Goal: Task Accomplishment & Management: Use online tool/utility

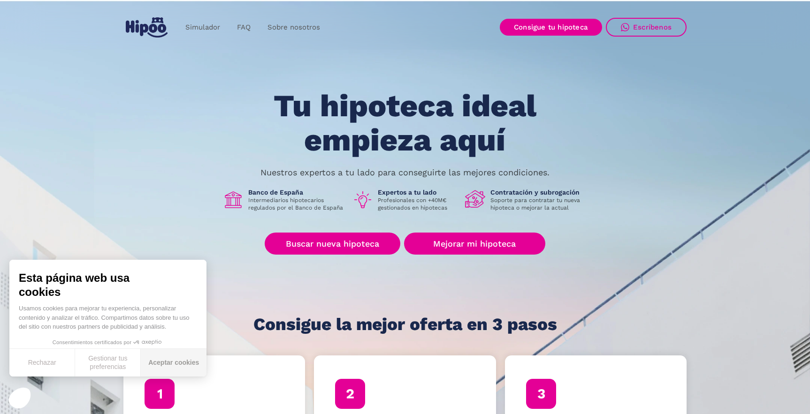
click at [188, 361] on button "Aceptar cookies" at bounding box center [174, 363] width 66 height 28
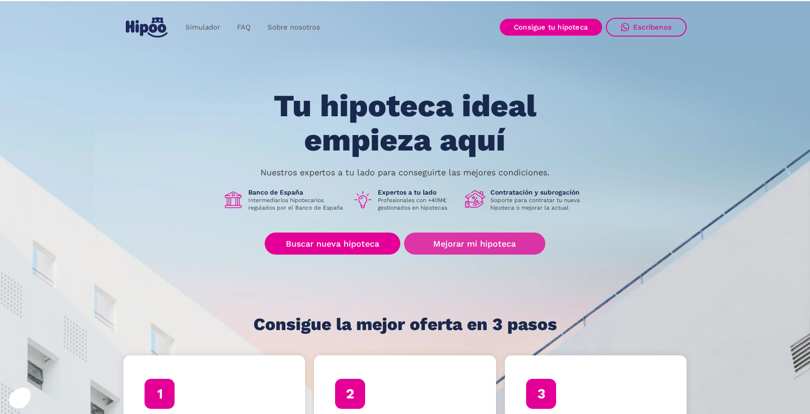
click at [466, 244] on link "Mejorar mi hipoteca" at bounding box center [474, 244] width 141 height 22
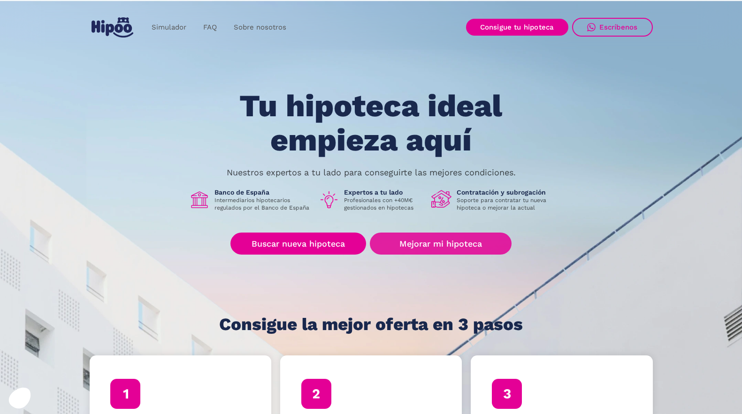
click at [461, 246] on link "Mejorar mi hipoteca" at bounding box center [440, 244] width 141 height 22
click at [450, 245] on link "Mejorar mi hipoteca" at bounding box center [440, 244] width 141 height 22
click at [459, 252] on link "Mejorar mi hipoteca" at bounding box center [440, 244] width 141 height 22
click at [442, 234] on link "Mejorar mi hipoteca" at bounding box center [440, 244] width 141 height 22
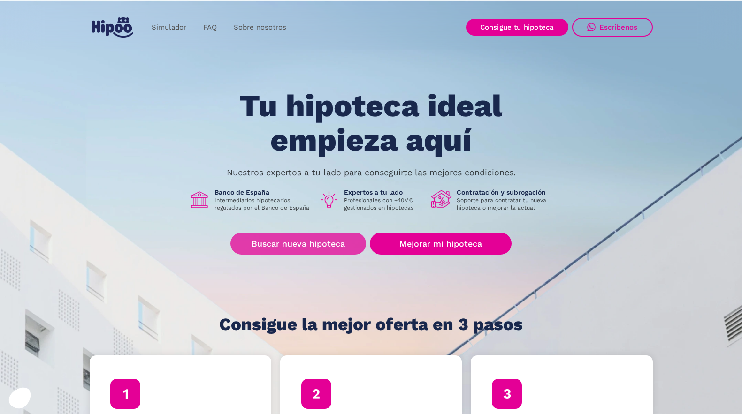
click at [319, 245] on link "Buscar nueva hipoteca" at bounding box center [298, 244] width 136 height 22
click at [162, 28] on link "Simulador" at bounding box center [169, 27] width 52 height 18
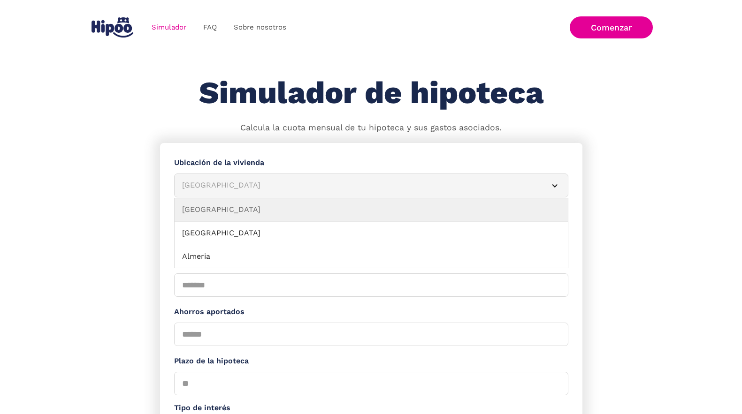
click at [287, 182] on div "Albacete" at bounding box center [360, 186] width 356 height 12
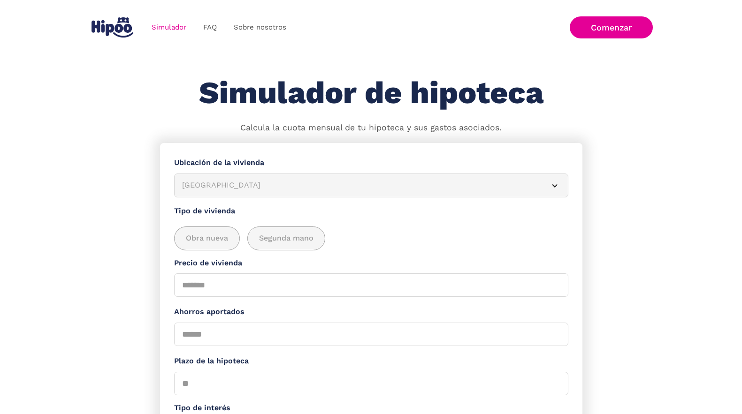
click at [287, 182] on div "Albacete" at bounding box center [360, 186] width 356 height 12
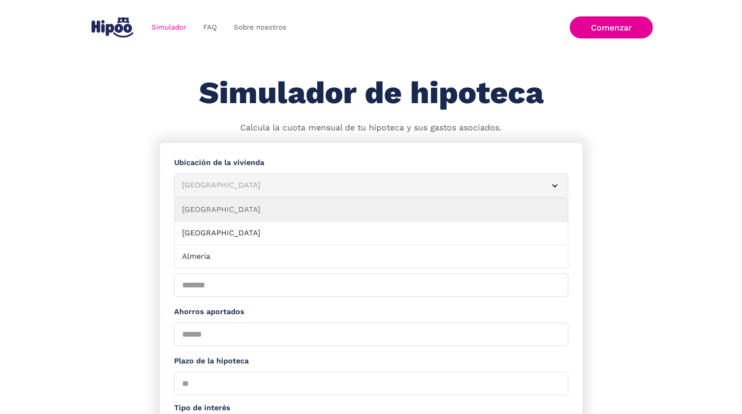
click at [287, 182] on div "Albacete" at bounding box center [360, 186] width 356 height 12
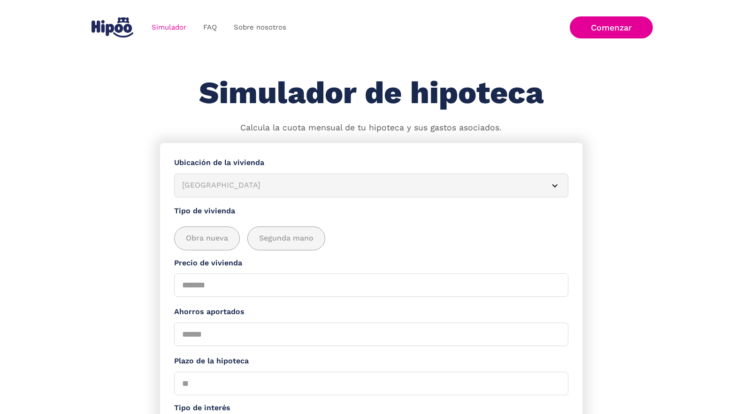
click at [287, 182] on div "Albacete" at bounding box center [360, 186] width 356 height 12
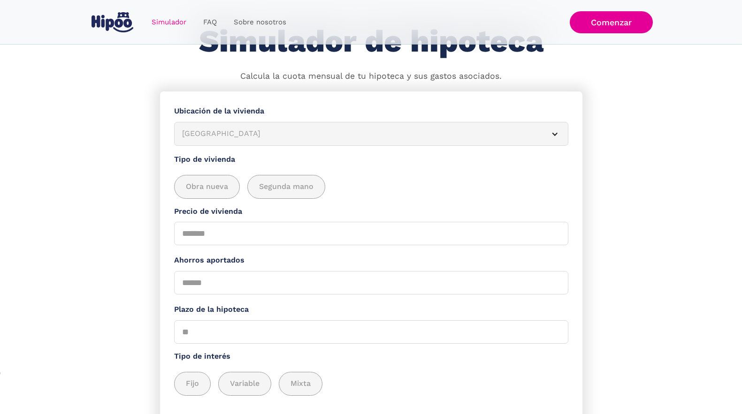
scroll to position [131, 0]
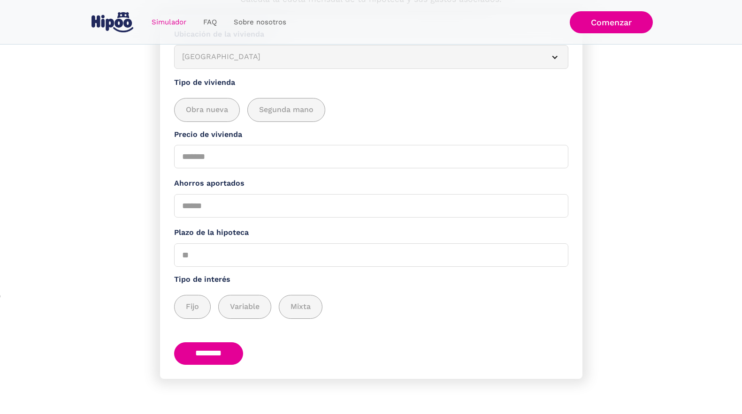
click at [602, 161] on section "**********" at bounding box center [371, 215] width 742 height 400
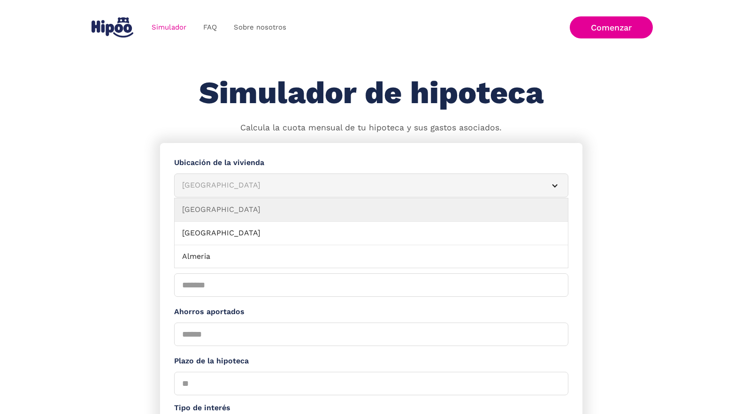
click at [241, 186] on div "Albacete" at bounding box center [360, 186] width 356 height 12
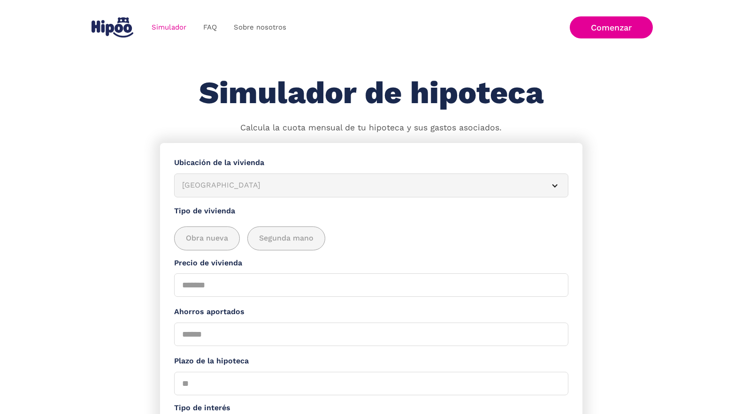
click at [238, 184] on div "Albacete" at bounding box center [360, 186] width 356 height 12
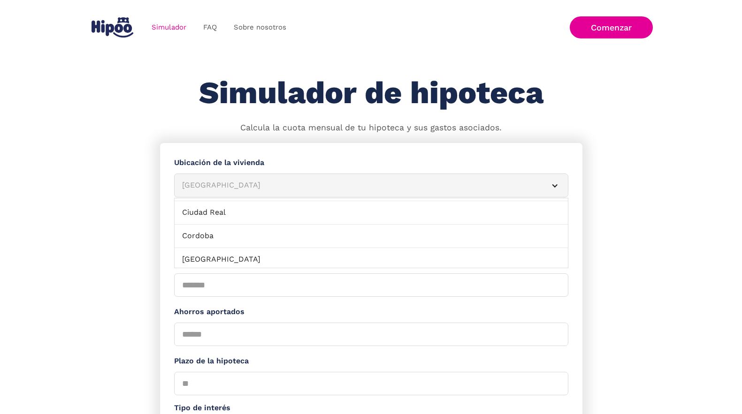
scroll to position [711, 0]
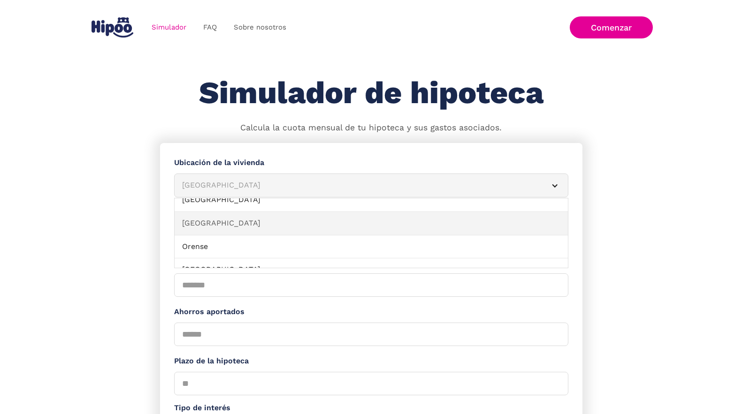
click at [285, 224] on link "Navarra" at bounding box center [371, 223] width 393 height 23
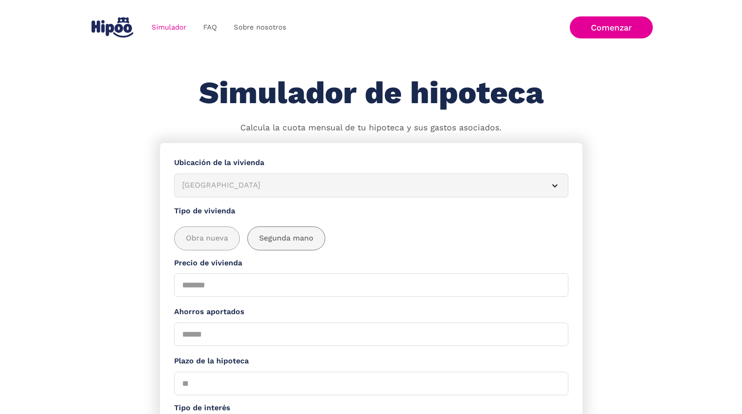
click at [260, 243] on span "Segunda mano" at bounding box center [286, 239] width 54 height 12
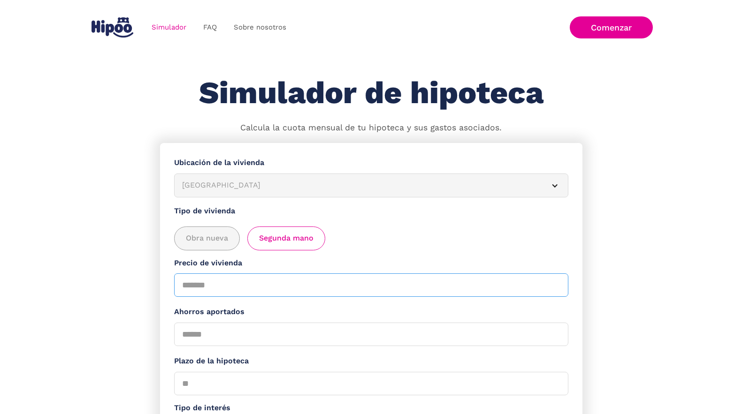
click at [240, 289] on input "Precio de vivienda" at bounding box center [371, 285] width 394 height 23
type input "******"
click at [321, 331] on input "Ahorros aportados" at bounding box center [371, 334] width 394 height 23
click at [174, 27] on link "Simulador" at bounding box center [169, 27] width 52 height 18
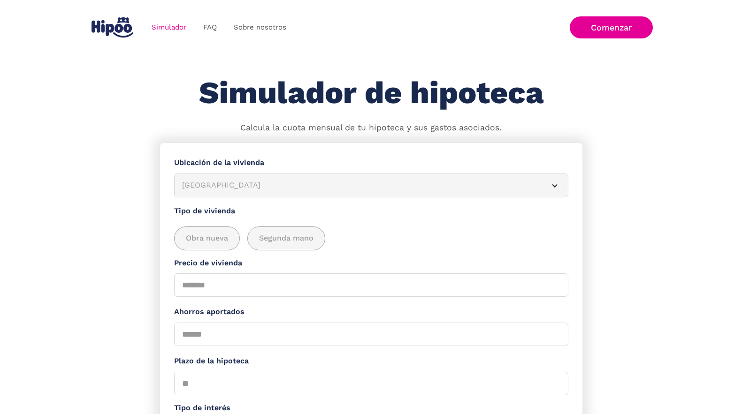
click at [123, 36] on img "home" at bounding box center [113, 27] width 42 height 20
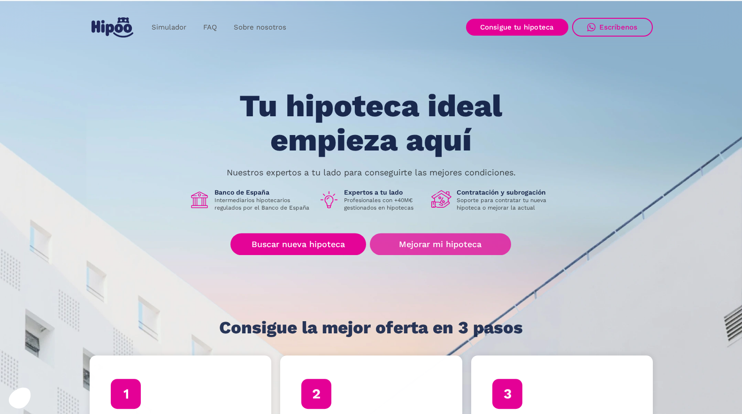
click at [431, 245] on link "Mejorar mi hipoteca" at bounding box center [440, 245] width 141 height 22
